Goal: Task Accomplishment & Management: Use online tool/utility

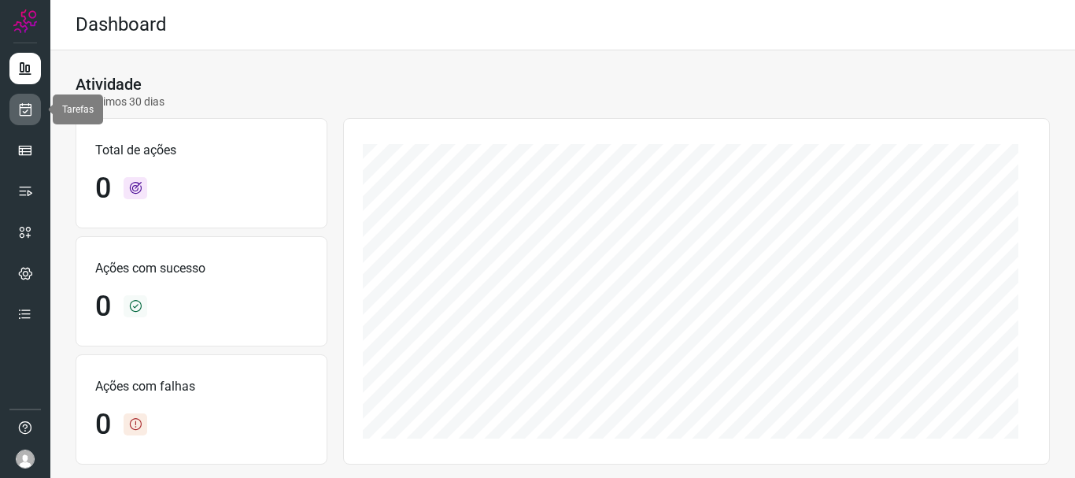
click at [27, 107] on icon at bounding box center [25, 109] width 17 height 16
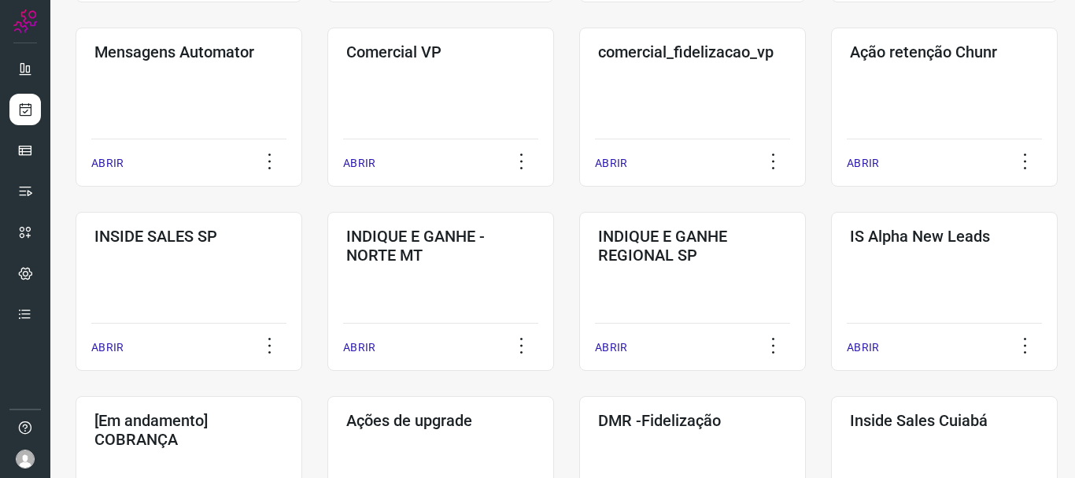
scroll to position [472, 0]
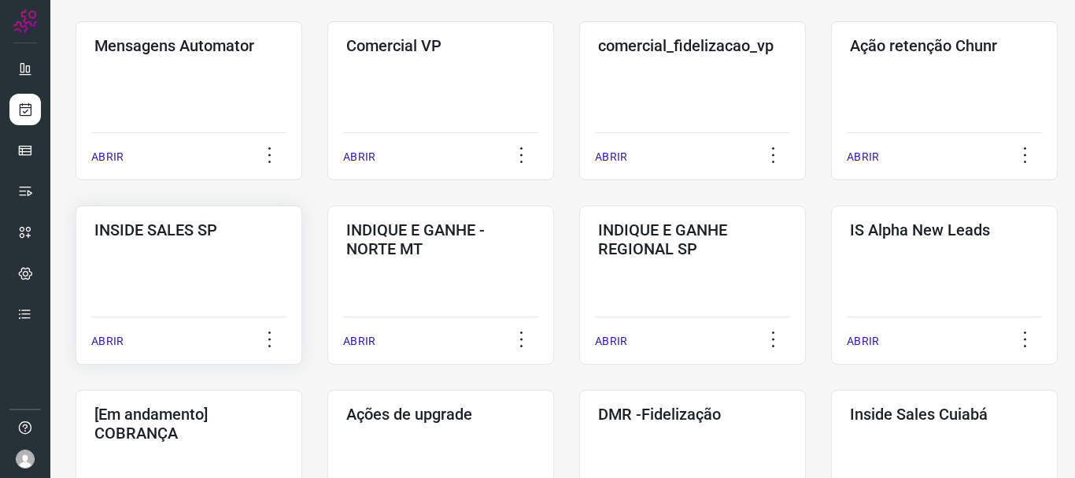
click at [118, 346] on p "ABRIR" at bounding box center [107, 341] width 32 height 17
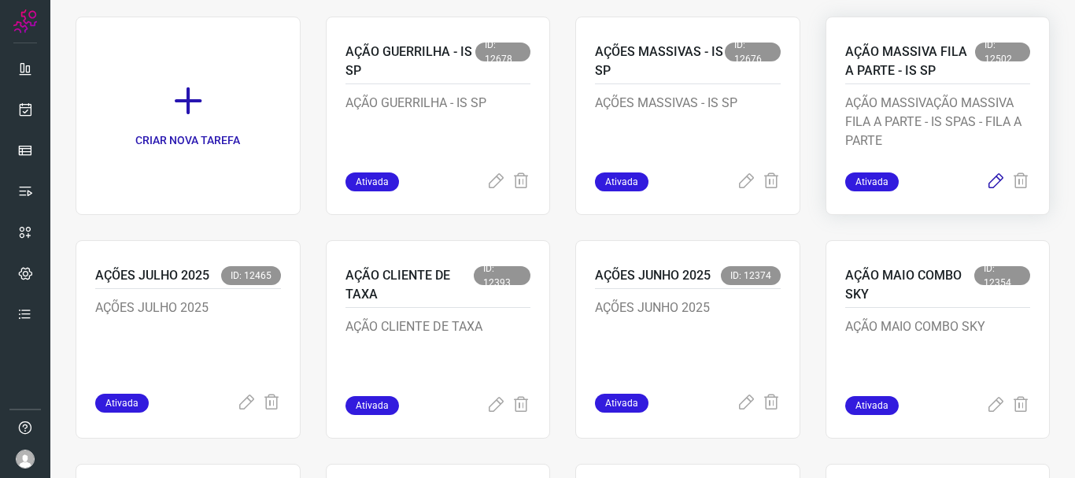
click at [986, 180] on icon at bounding box center [995, 181] width 19 height 19
click at [986, 178] on icon at bounding box center [995, 181] width 19 height 19
click at [986, 179] on icon at bounding box center [995, 181] width 19 height 19
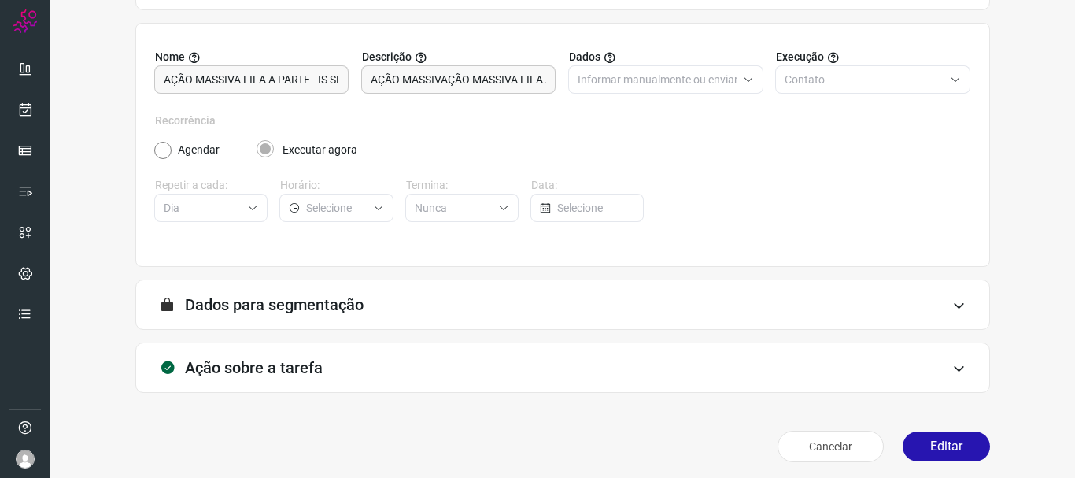
scroll to position [137, 0]
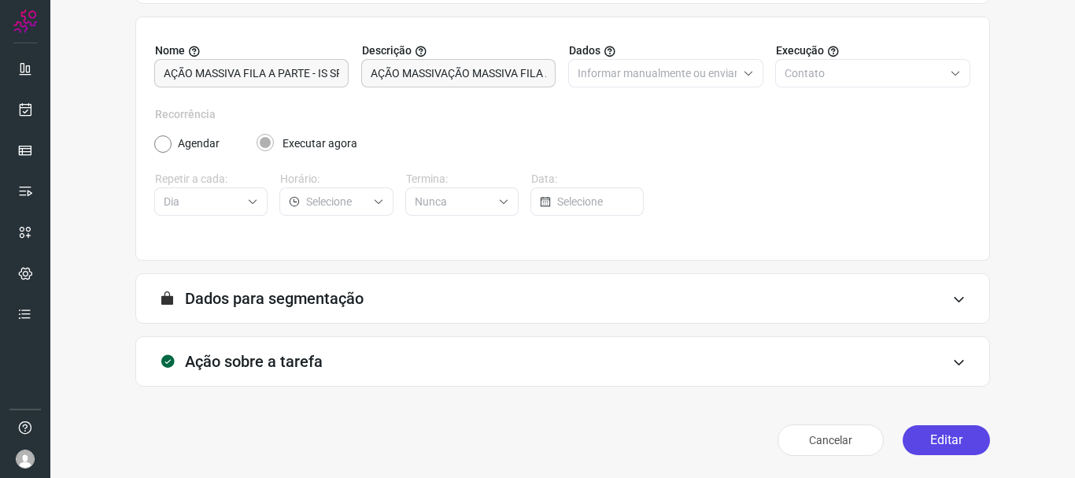
click at [947, 439] on button "Editar" at bounding box center [945, 440] width 87 height 30
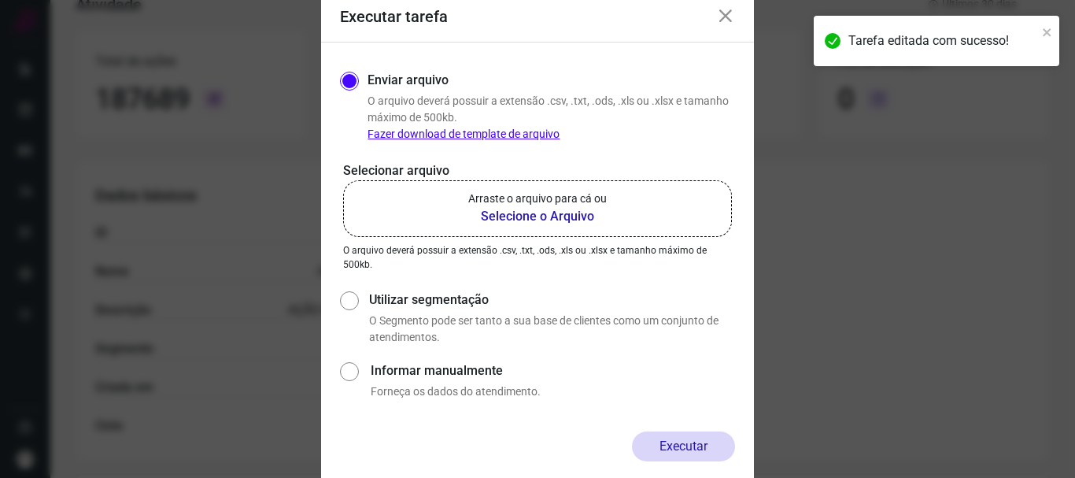
click at [729, 18] on icon at bounding box center [725, 16] width 19 height 19
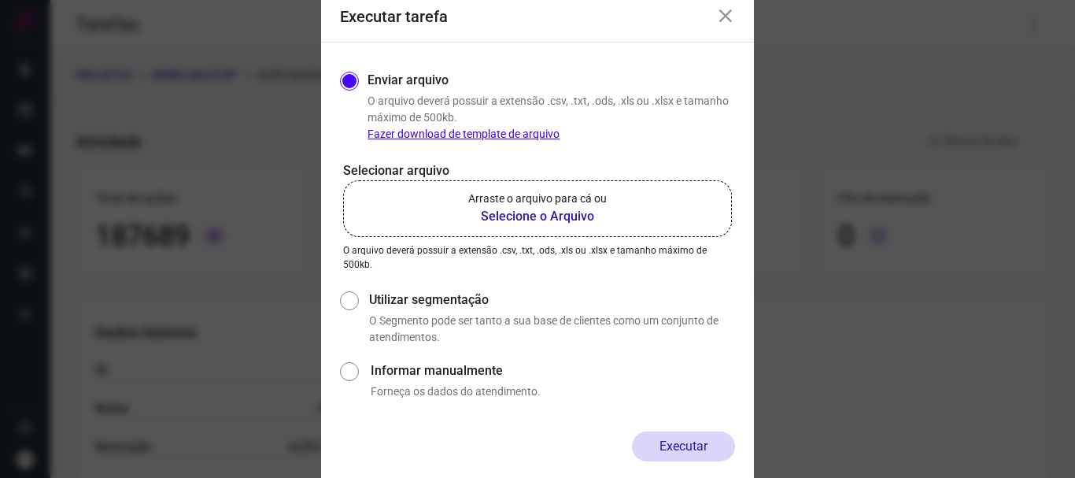
click at [546, 220] on b "Selecione o Arquivo" at bounding box center [537, 216] width 138 height 19
click at [0, 0] on input "Arraste o arquivo para cá ou Selecione o Arquivo" at bounding box center [0, 0] width 0 height 0
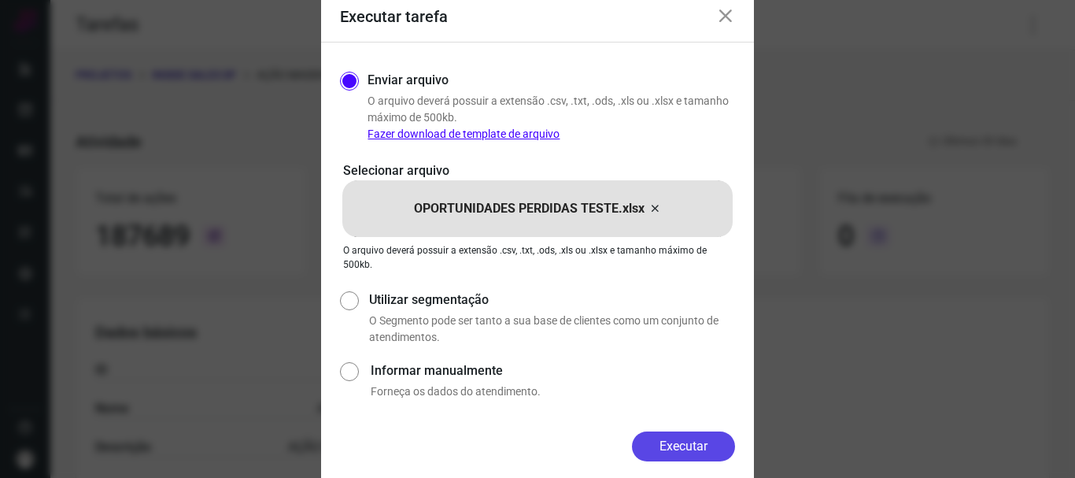
click at [701, 440] on button "Executar" at bounding box center [683, 446] width 103 height 30
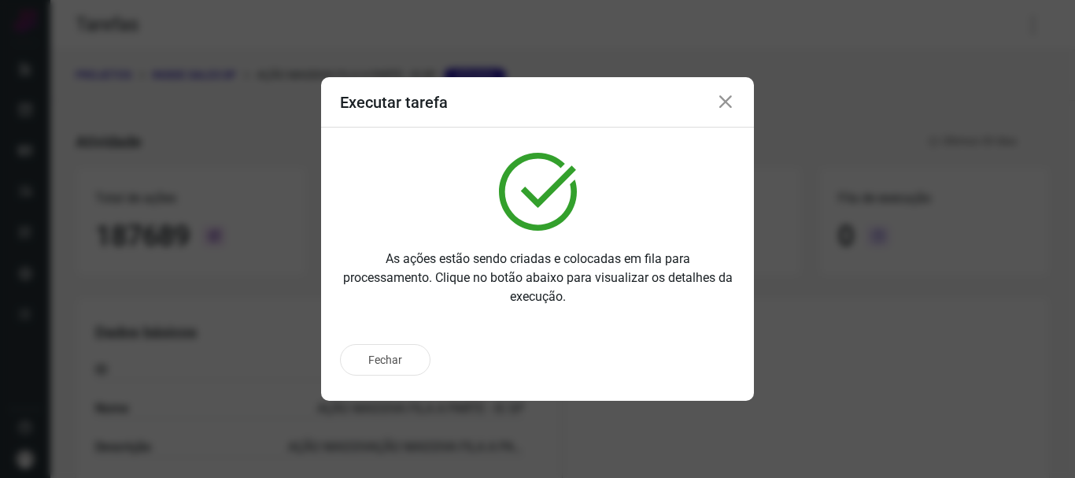
click at [725, 100] on icon at bounding box center [725, 102] width 19 height 19
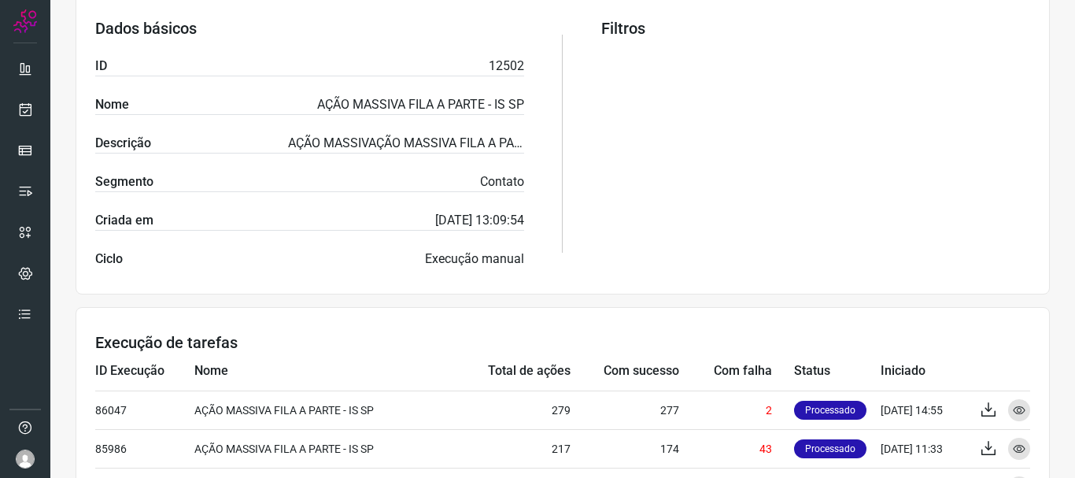
scroll to position [315, 0]
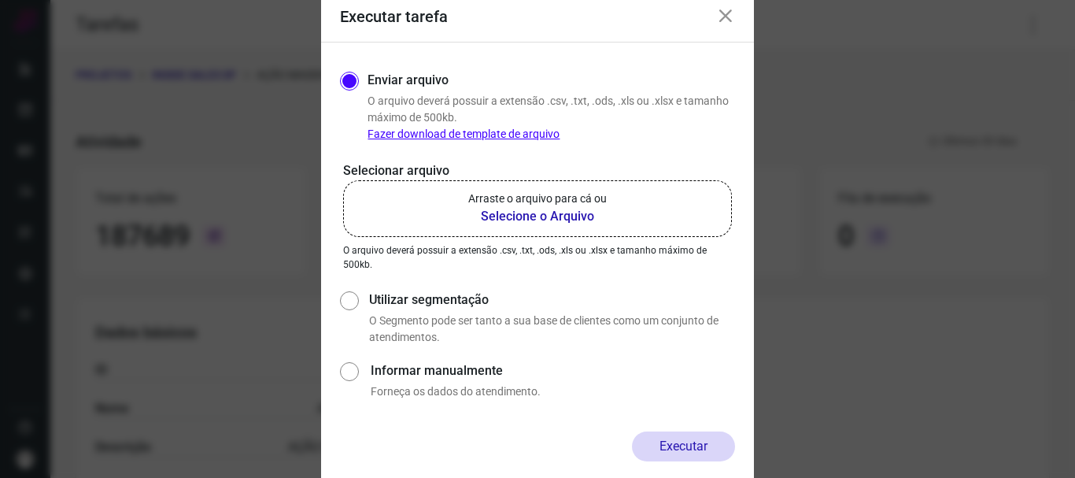
click at [543, 219] on b "Selecione o Arquivo" at bounding box center [537, 216] width 138 height 19
click at [0, 0] on input "Arraste o arquivo para cá ou Selecione o Arquivo" at bounding box center [0, 0] width 0 height 0
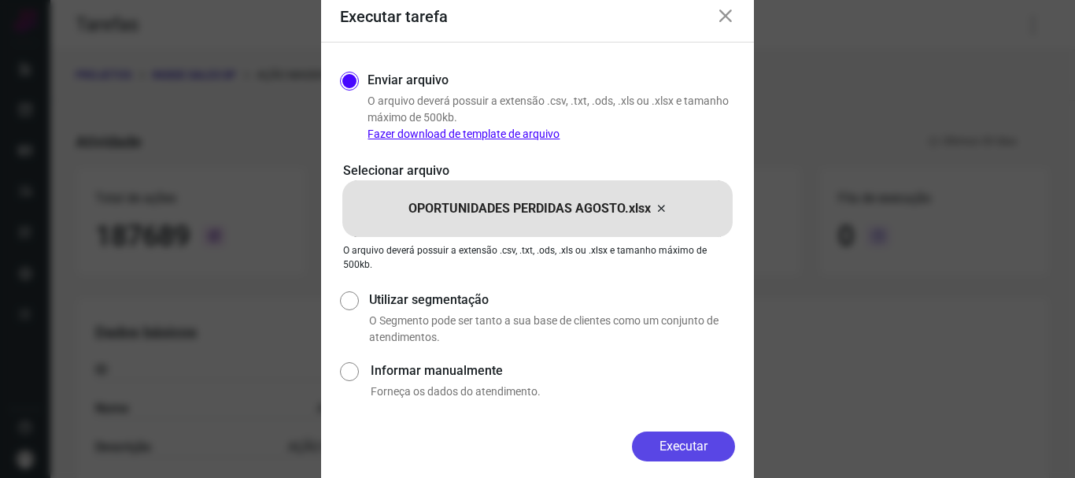
click at [698, 437] on button "Executar" at bounding box center [683, 446] width 103 height 30
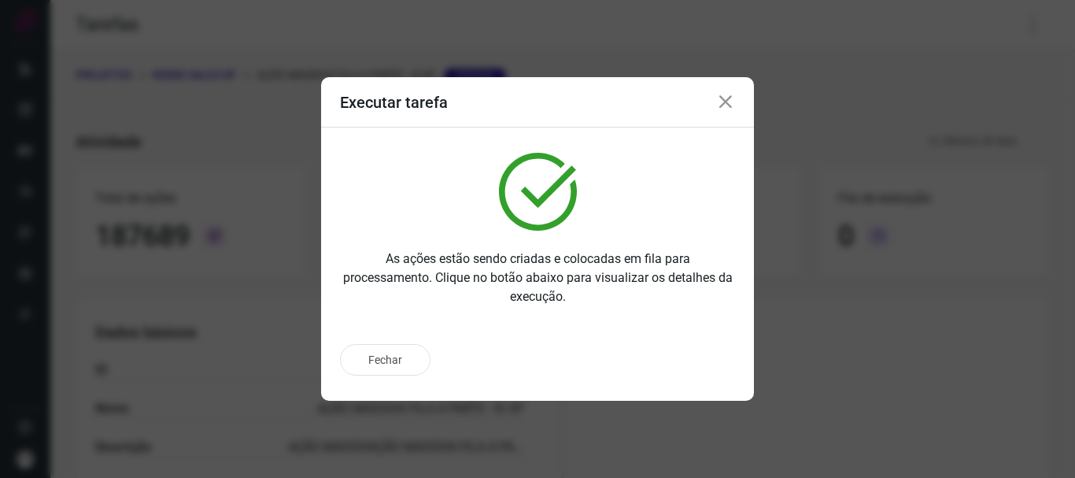
click at [719, 100] on icon at bounding box center [725, 102] width 19 height 19
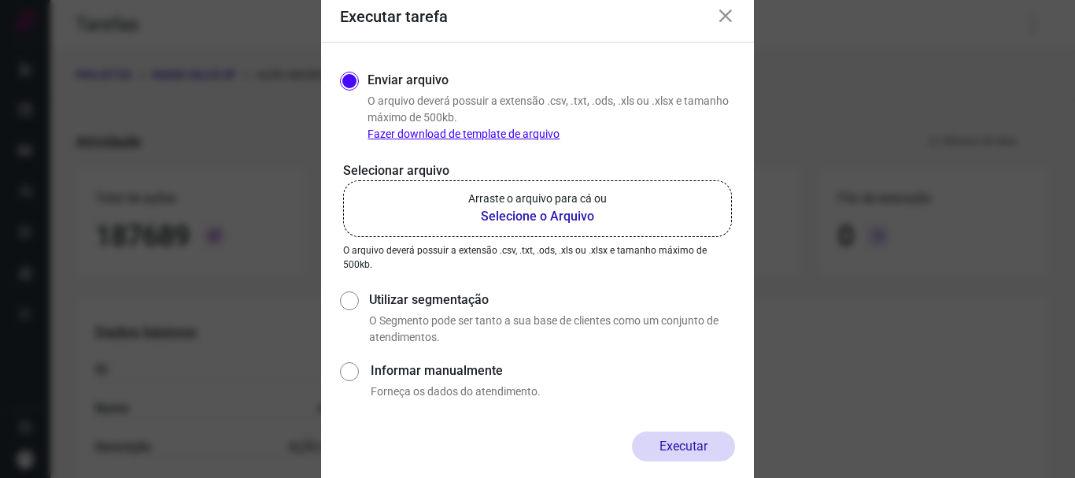
click at [723, 12] on icon at bounding box center [725, 16] width 19 height 19
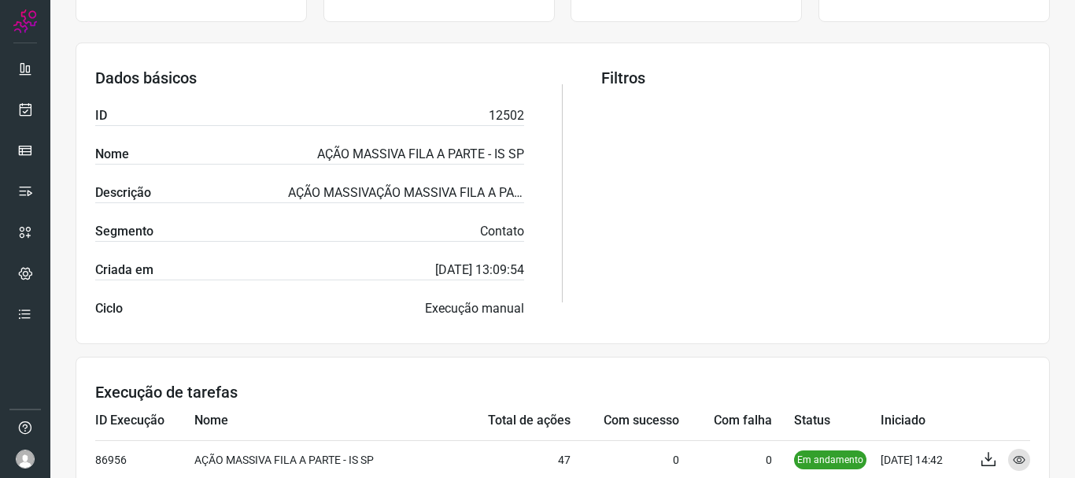
scroll to position [236, 0]
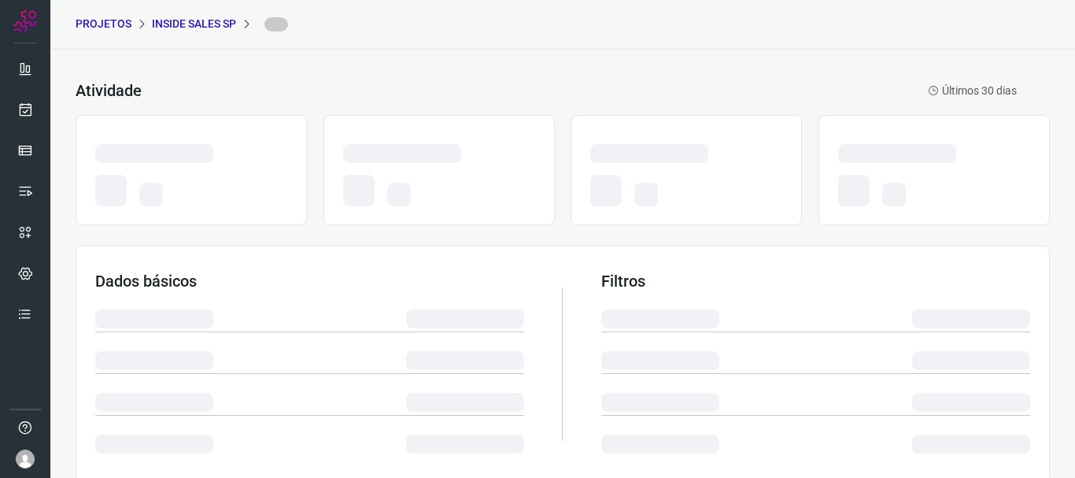
scroll to position [79, 0]
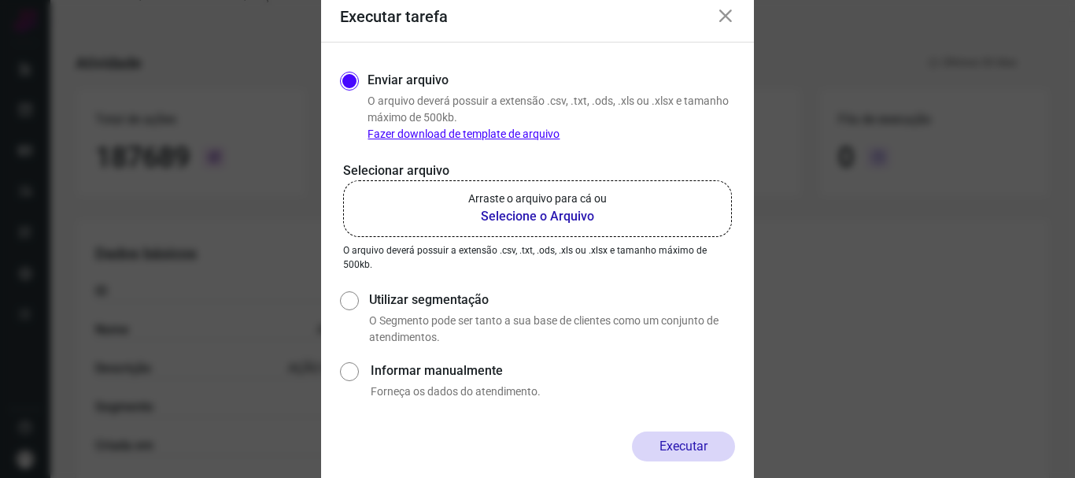
click at [722, 17] on icon at bounding box center [725, 16] width 19 height 19
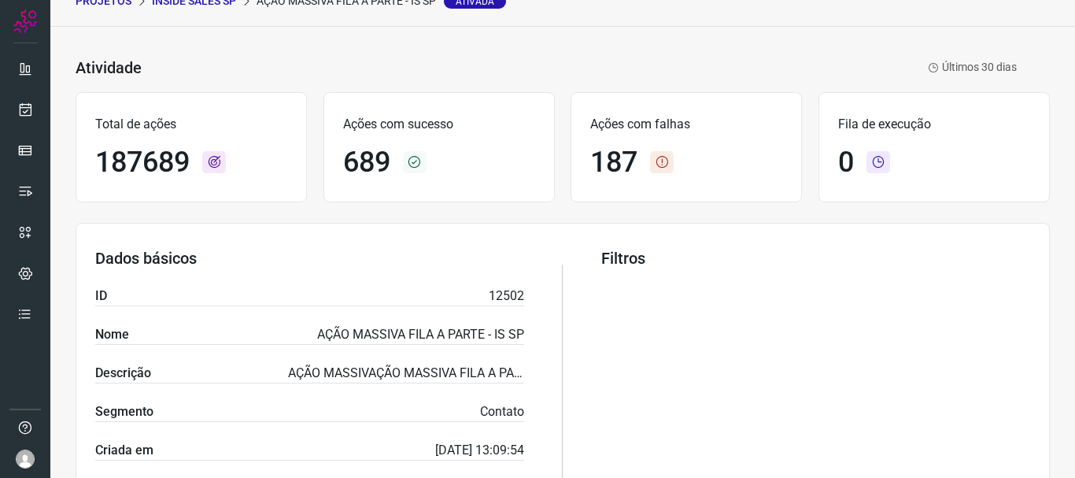
scroll to position [0, 0]
